Goal: Transaction & Acquisition: Purchase product/service

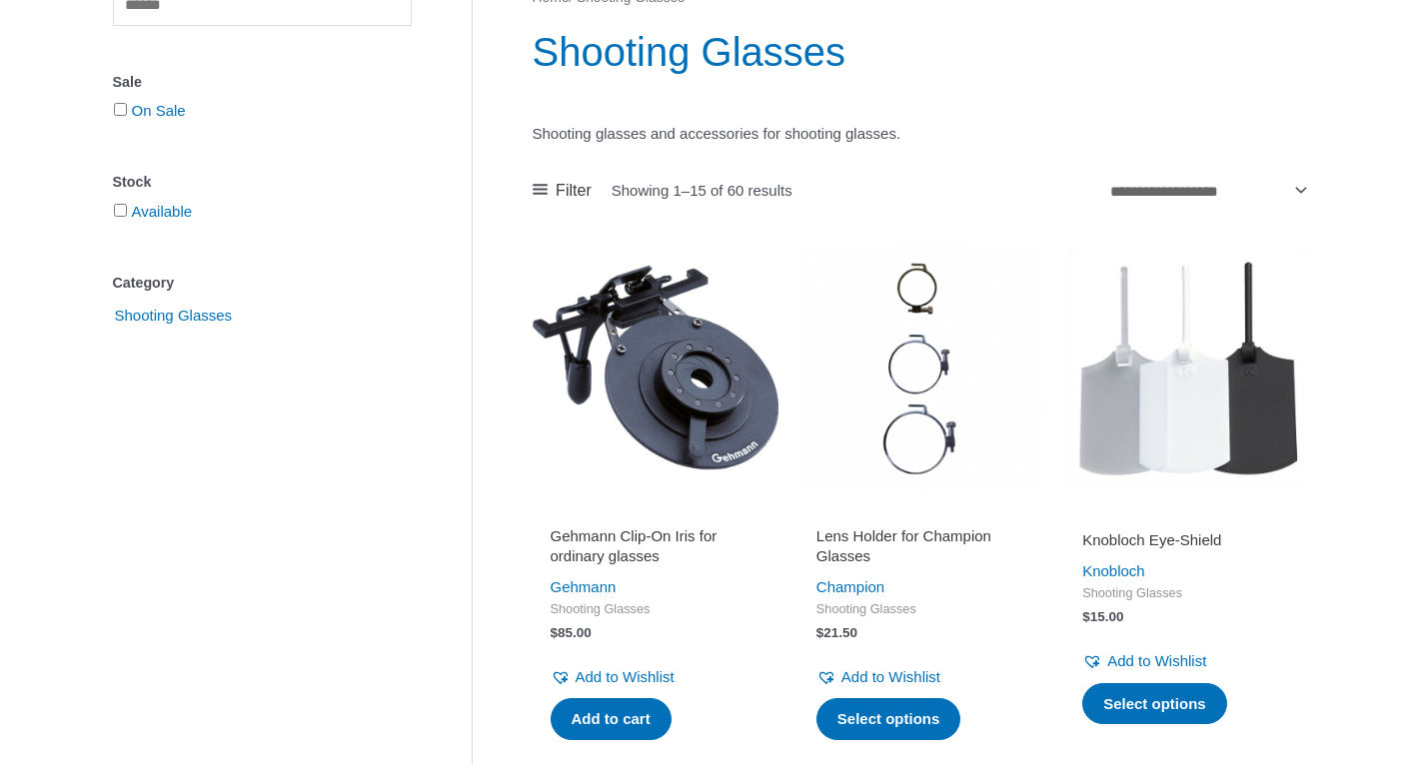
scroll to position [300, 0]
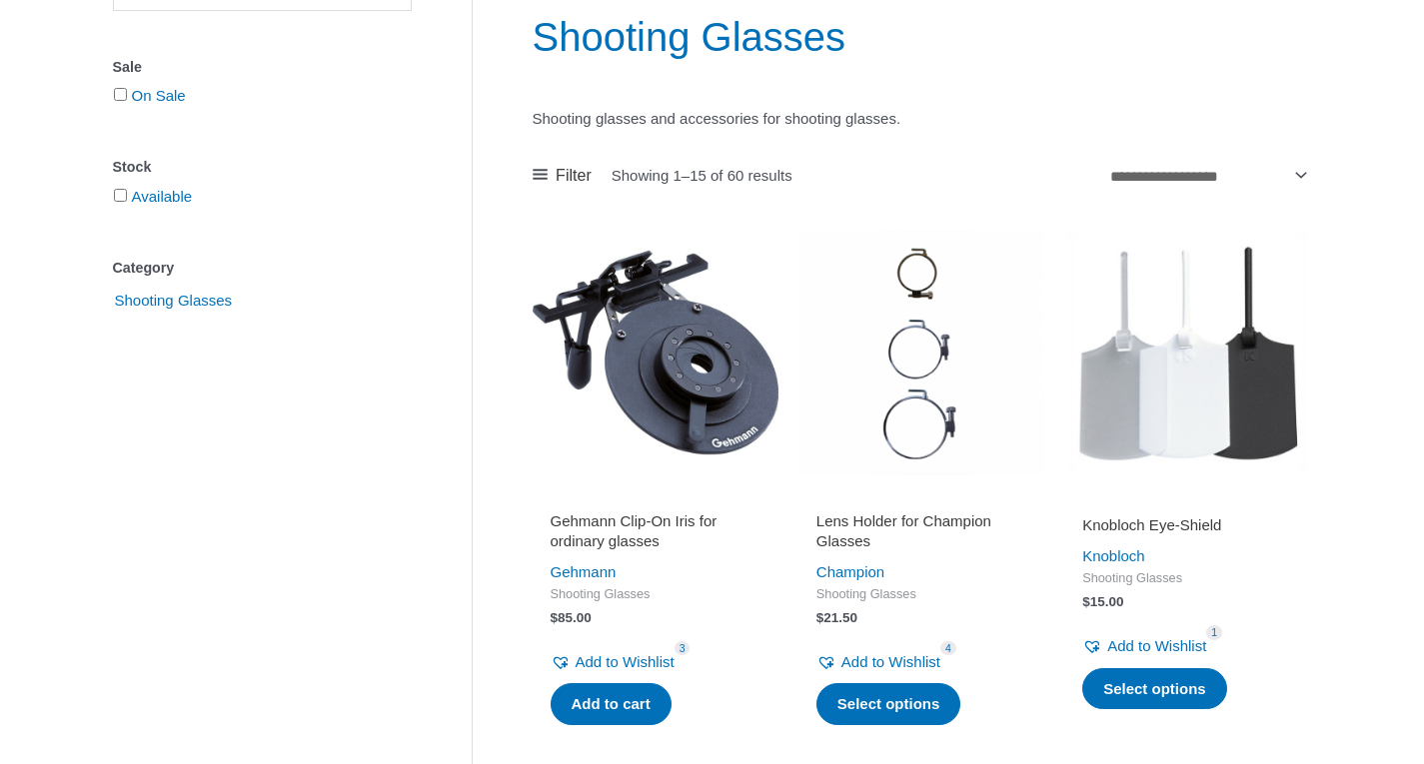
click at [640, 335] on img at bounding box center [656, 353] width 246 height 246
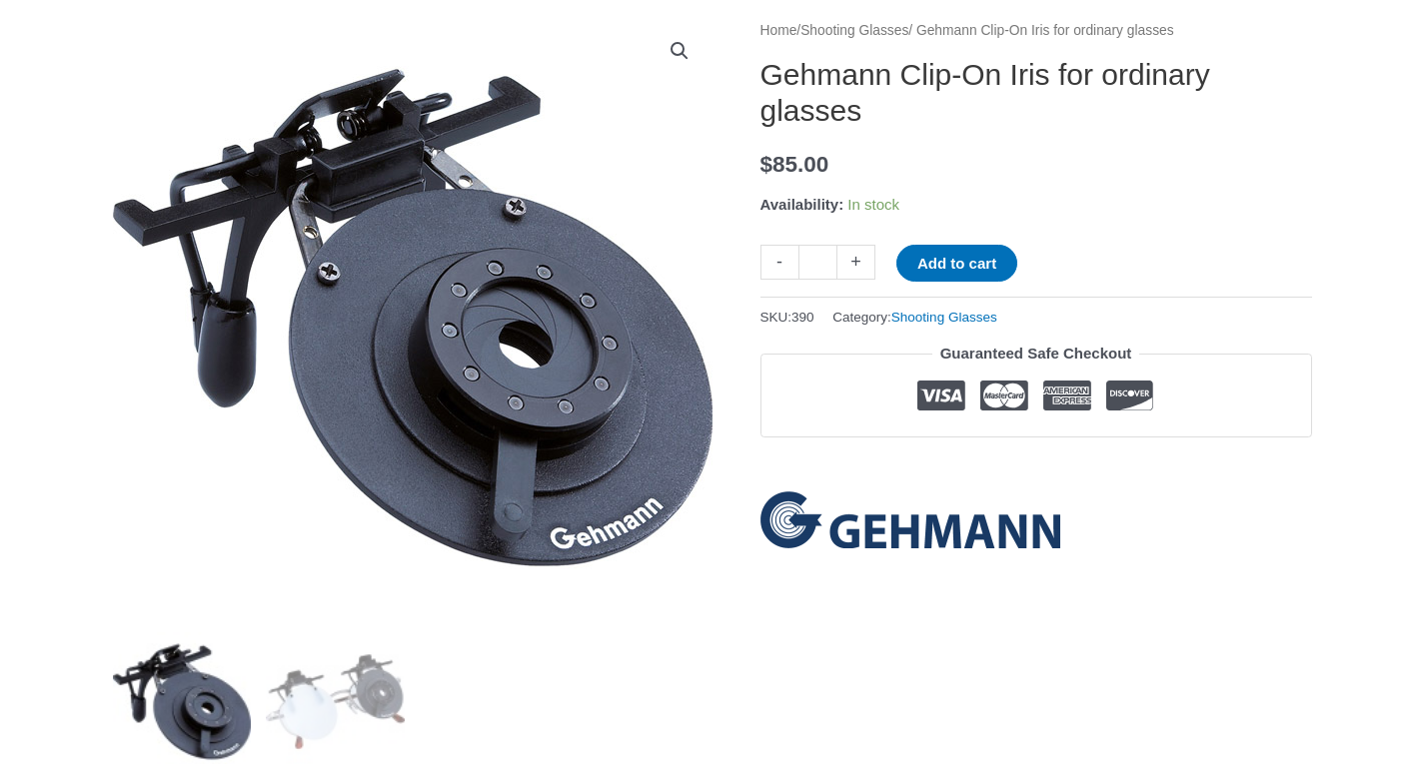
scroll to position [552, 0]
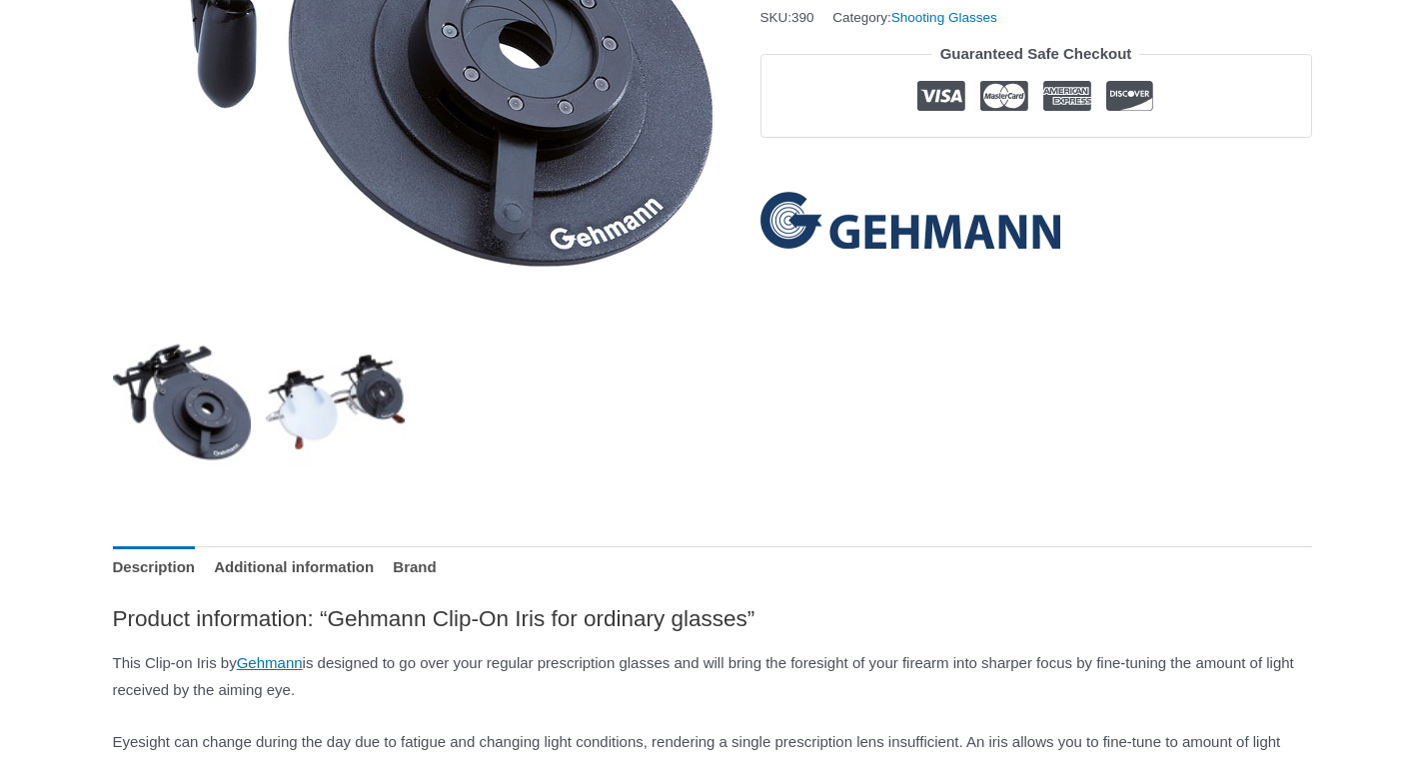
click at [296, 395] on img at bounding box center [335, 402] width 139 height 139
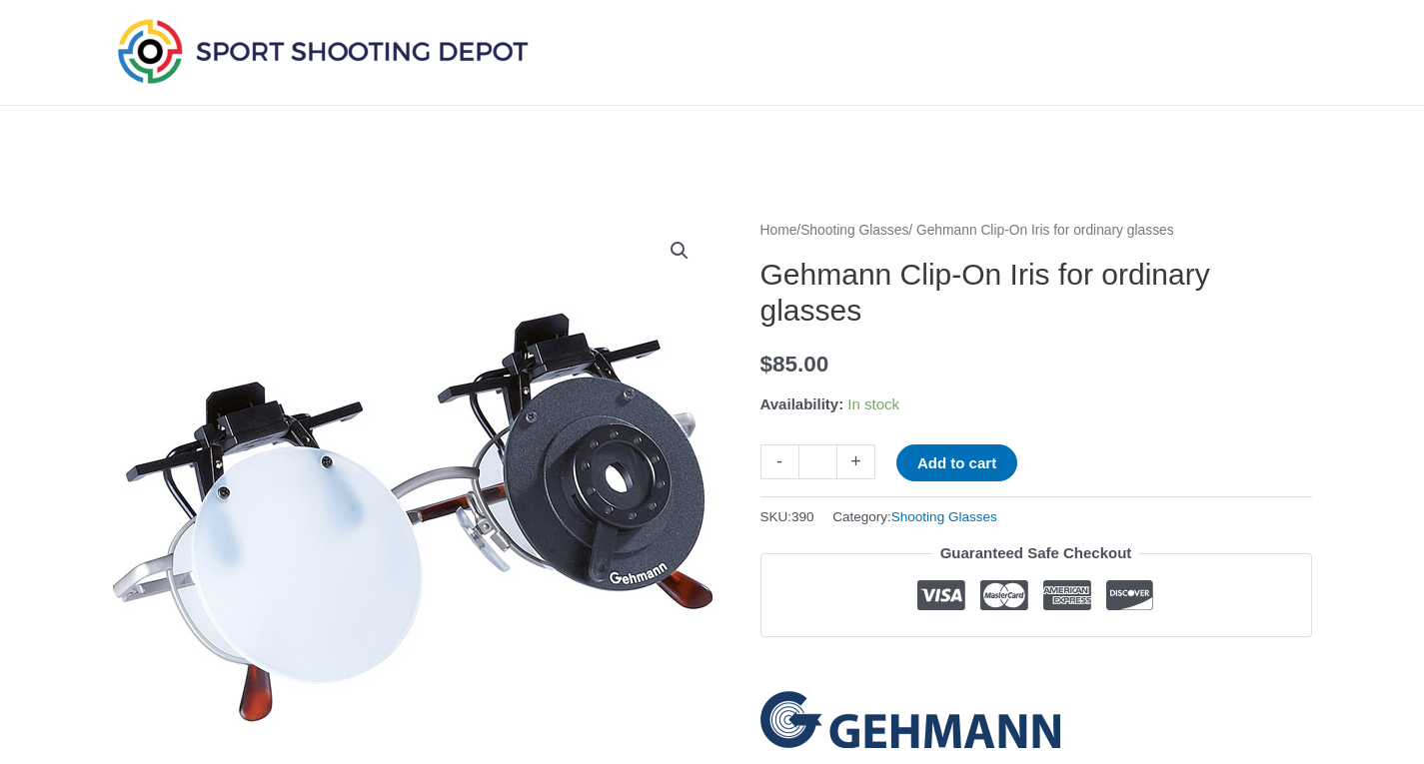
scroll to position [0, 0]
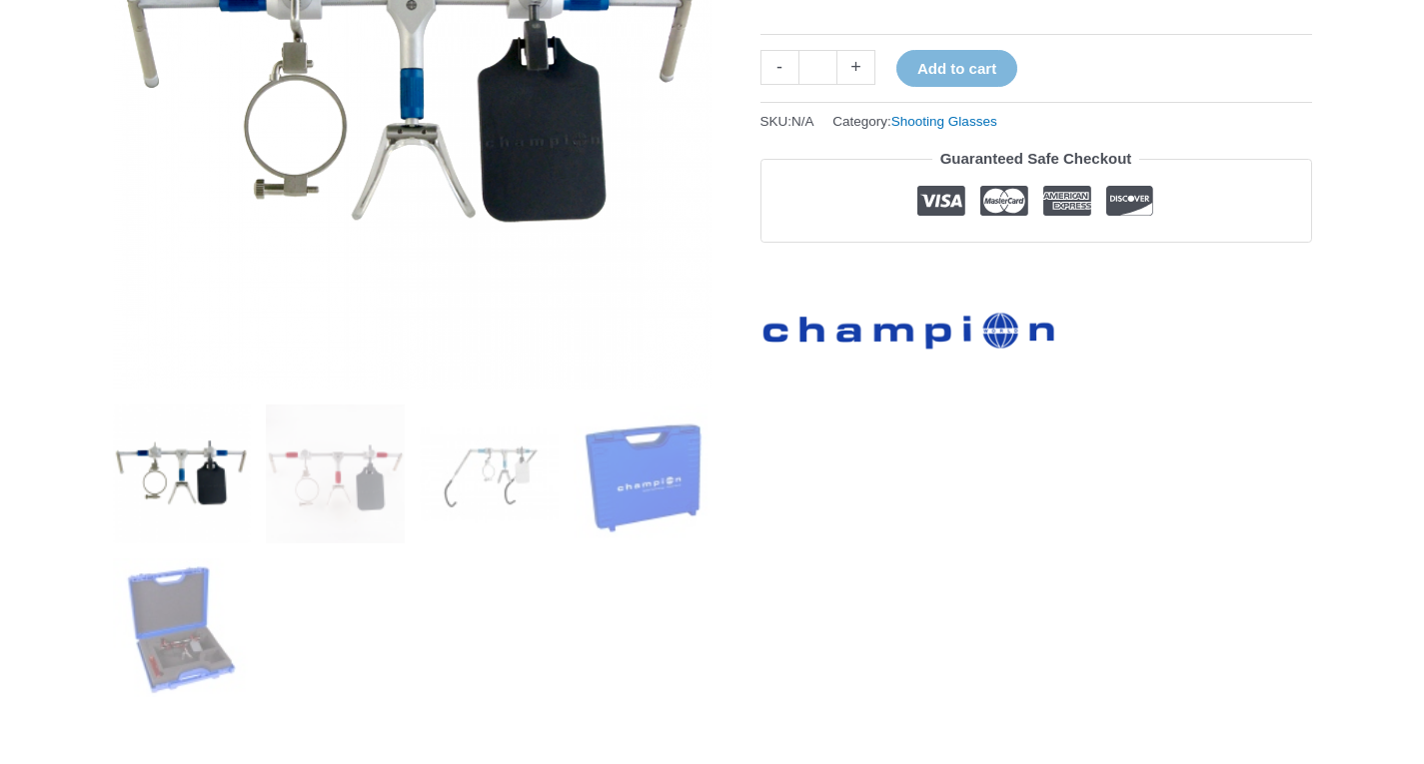
scroll to position [500, 0]
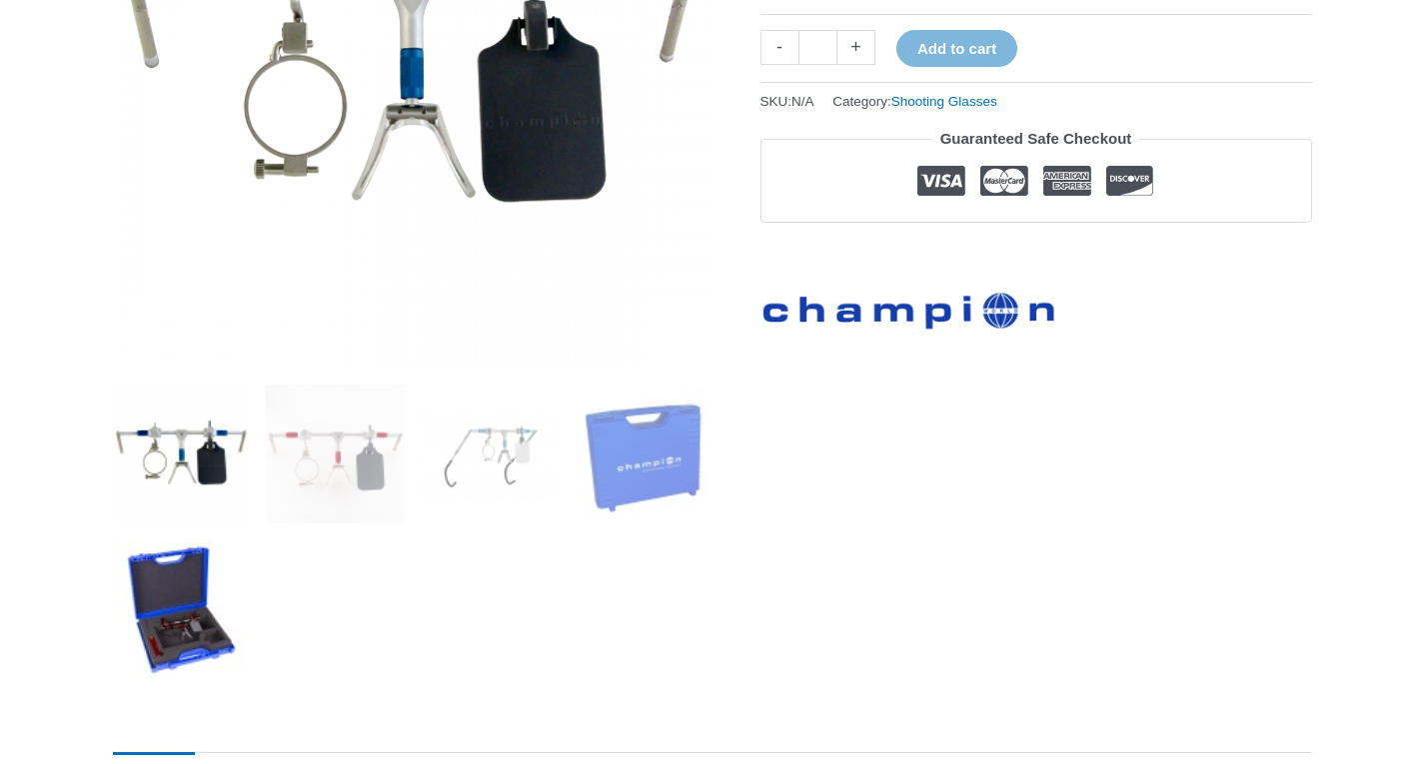
click at [177, 610] on img at bounding box center [182, 608] width 139 height 139
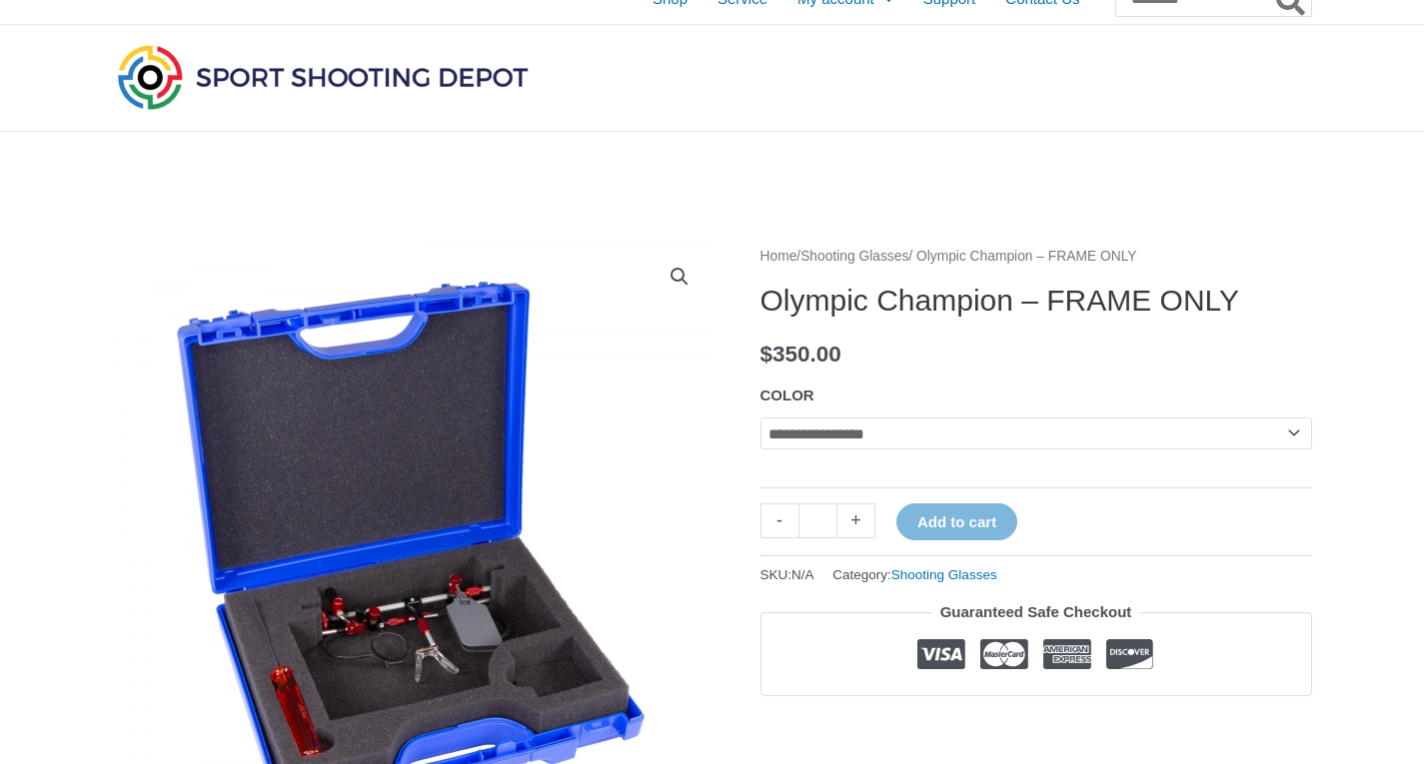
scroll to position [0, 0]
